Goal: Task Accomplishment & Management: Manage account settings

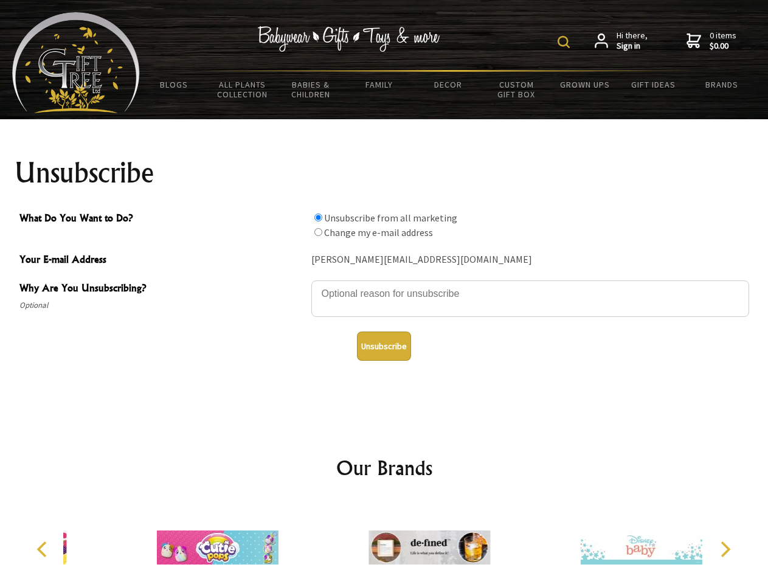
click at [566, 42] on img at bounding box center [564, 42] width 12 height 12
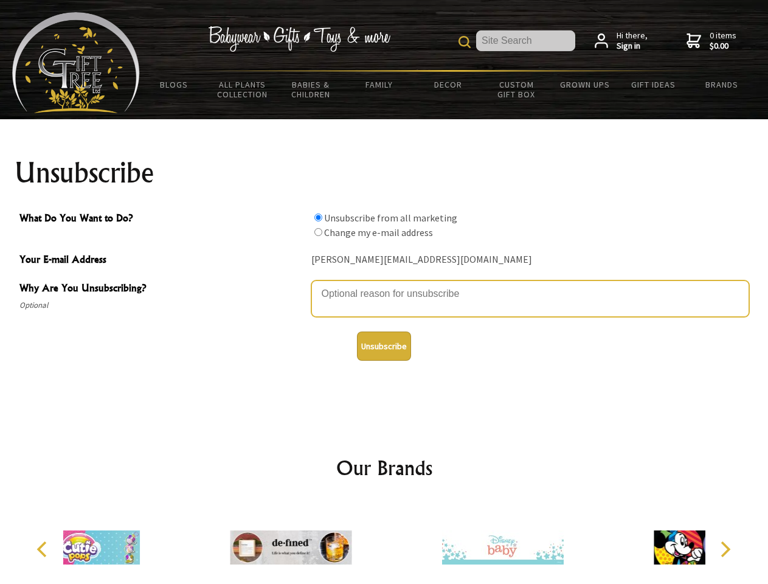
click at [384, 285] on textarea "Why Are You Unsubscribing?" at bounding box center [530, 298] width 438 height 36
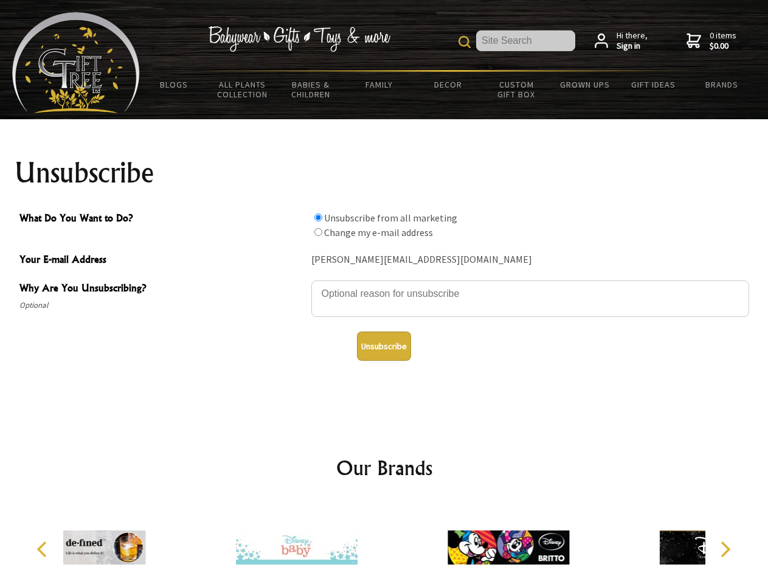
click at [318, 217] on input "What Do You Want to Do?" at bounding box center [318, 218] width 8 height 8
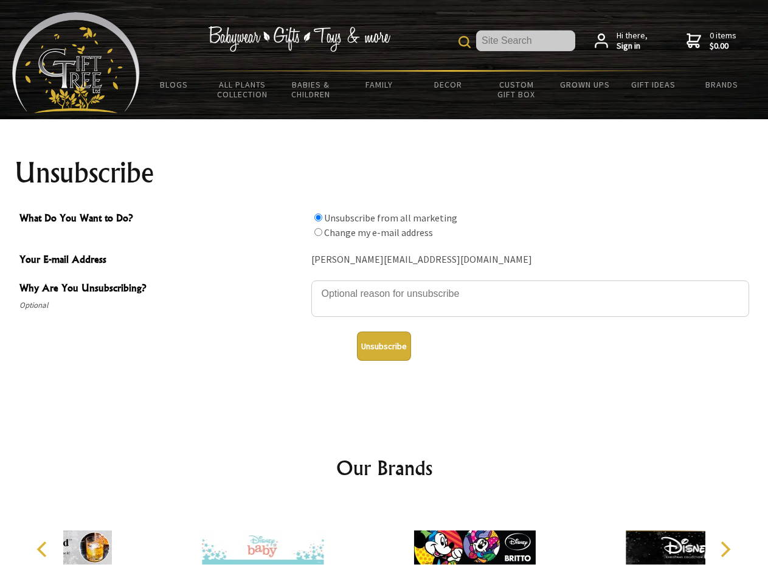
click at [318, 232] on input "What Do You Want to Do?" at bounding box center [318, 232] width 8 height 8
radio input "true"
click at [384, 346] on button "Unsubscribe" at bounding box center [384, 346] width 54 height 29
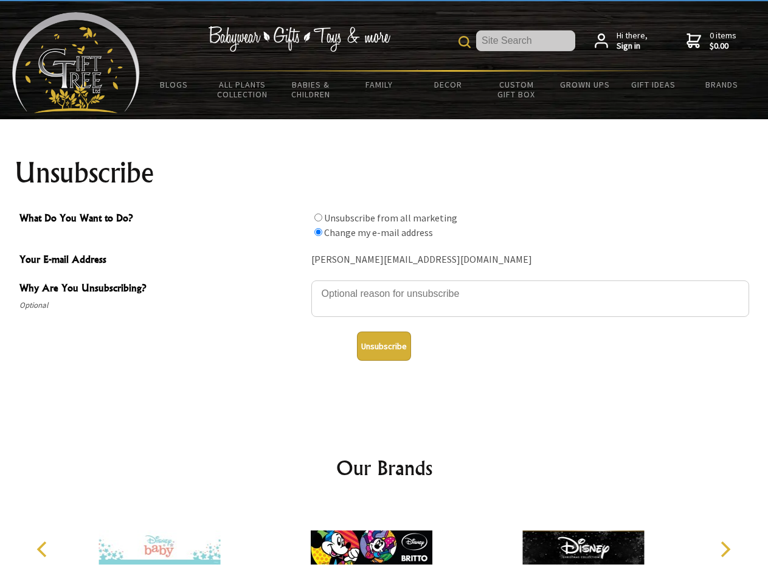
click at [44, 549] on icon "Previous" at bounding box center [43, 549] width 16 height 16
click at [725, 549] on icon "Next" at bounding box center [725, 549] width 16 height 16
